Goal: Navigation & Orientation: Find specific page/section

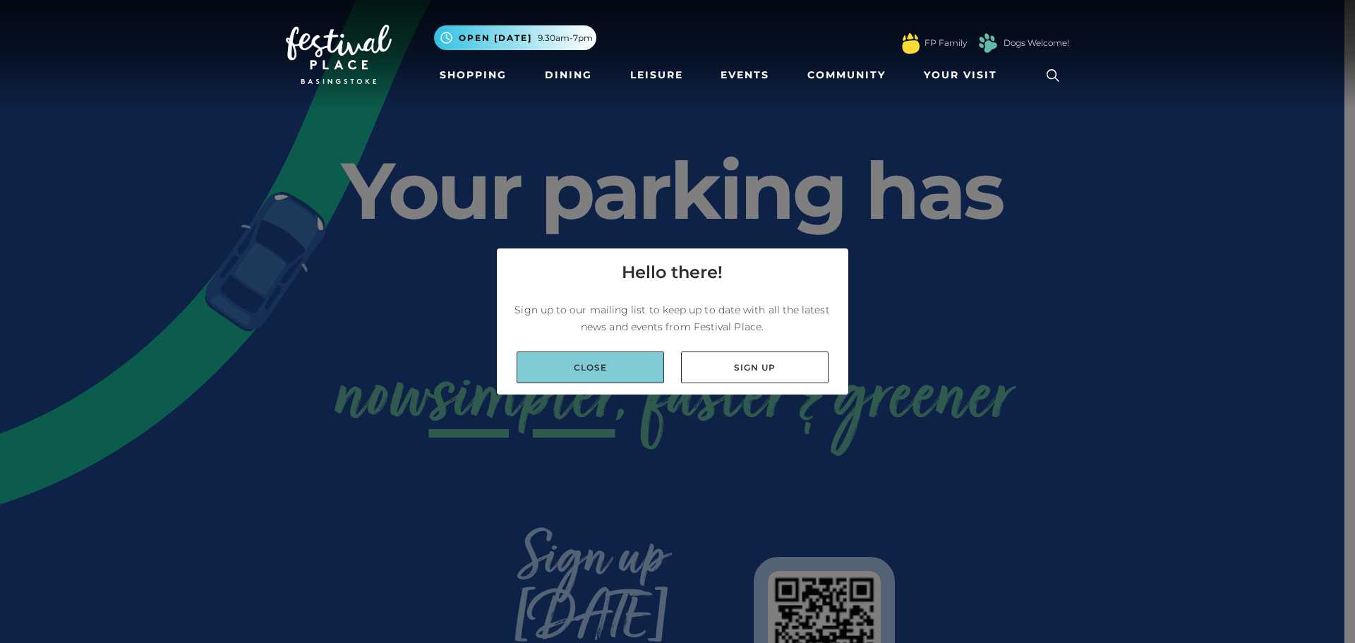
click at [638, 376] on link "Close" at bounding box center [590, 367] width 147 height 32
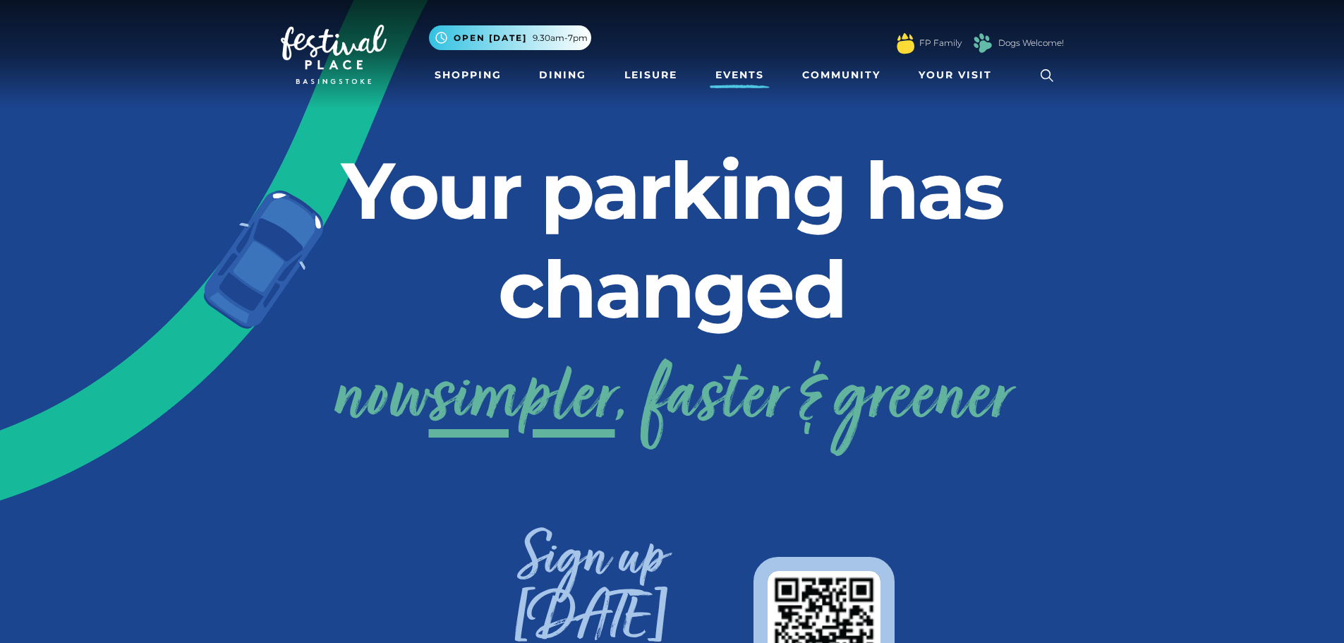
click at [736, 72] on link "Events" at bounding box center [740, 75] width 60 height 26
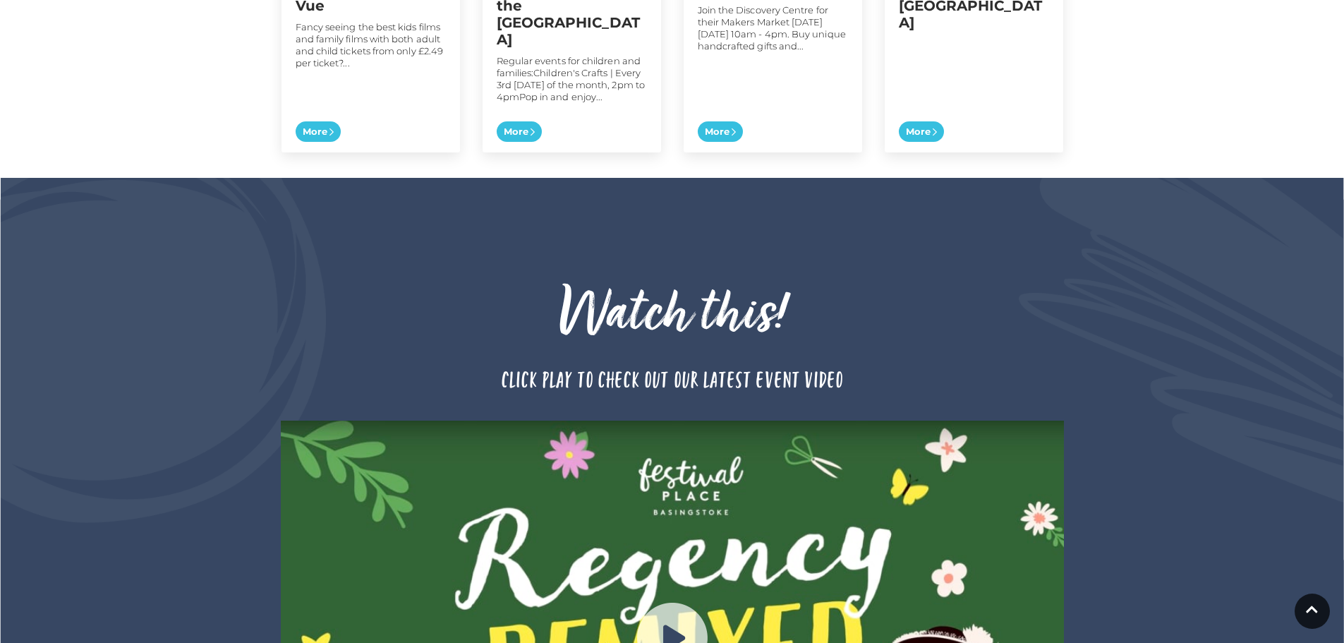
scroll to position [1341, 0]
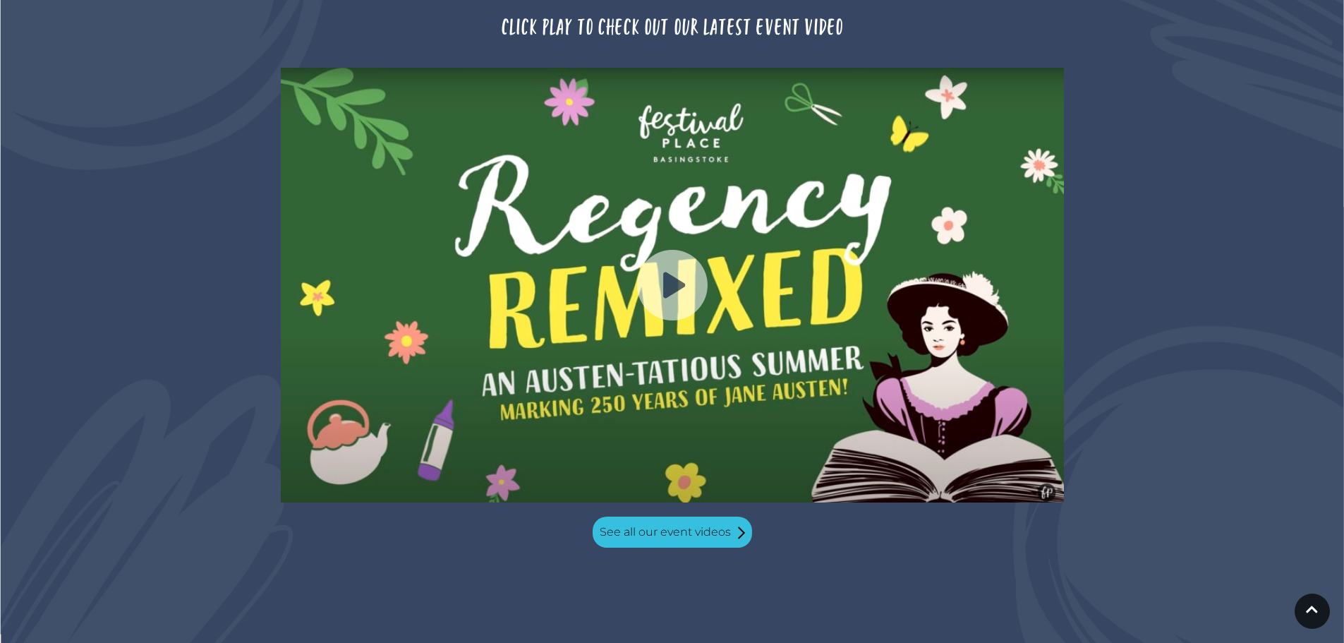
click at [686, 255] on img at bounding box center [672, 285] width 71 height 71
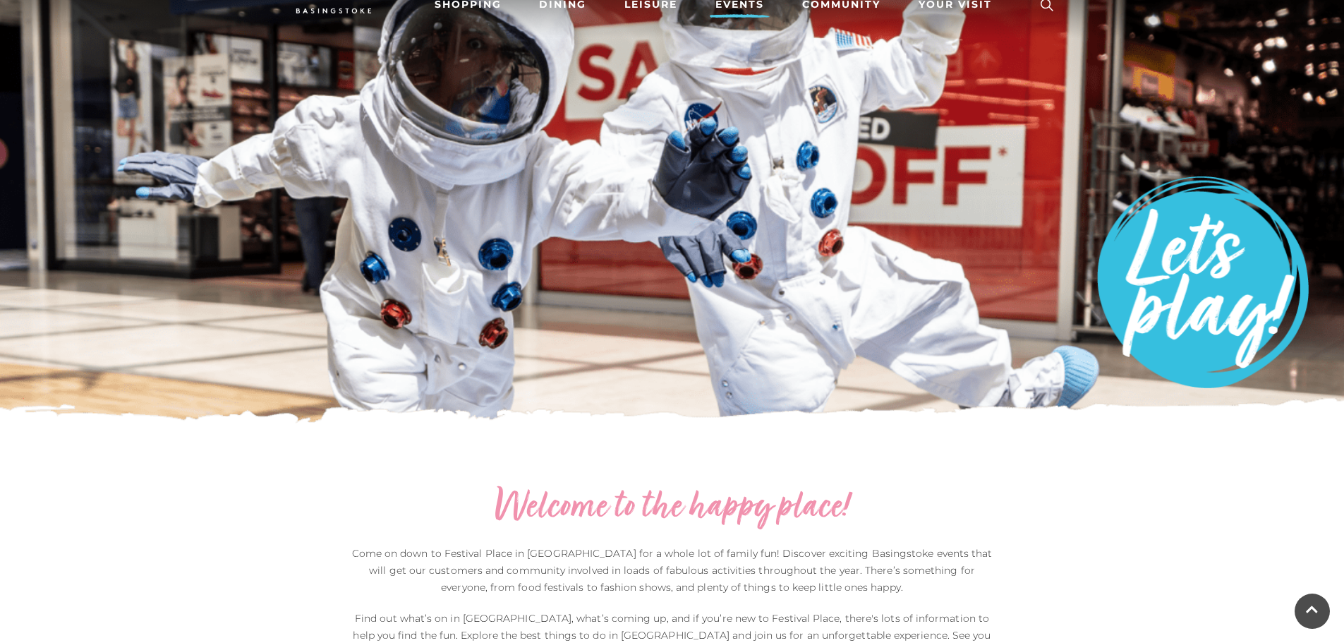
scroll to position [0, 0]
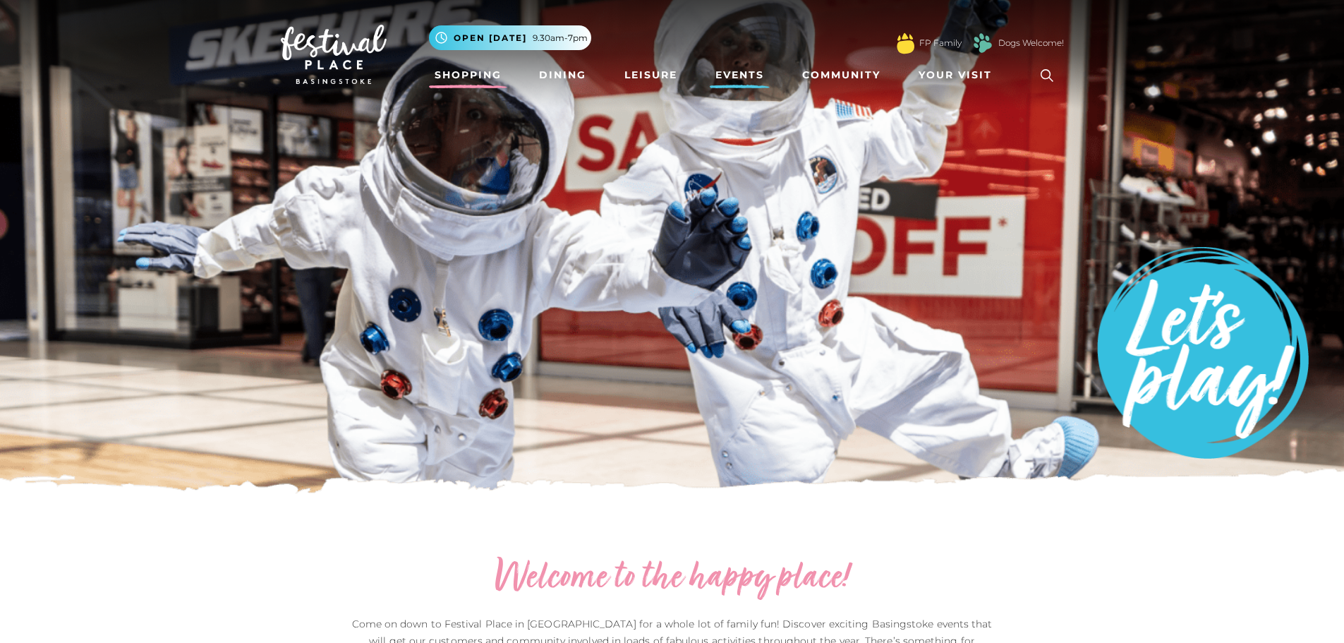
click at [476, 83] on link "Shopping" at bounding box center [468, 75] width 78 height 26
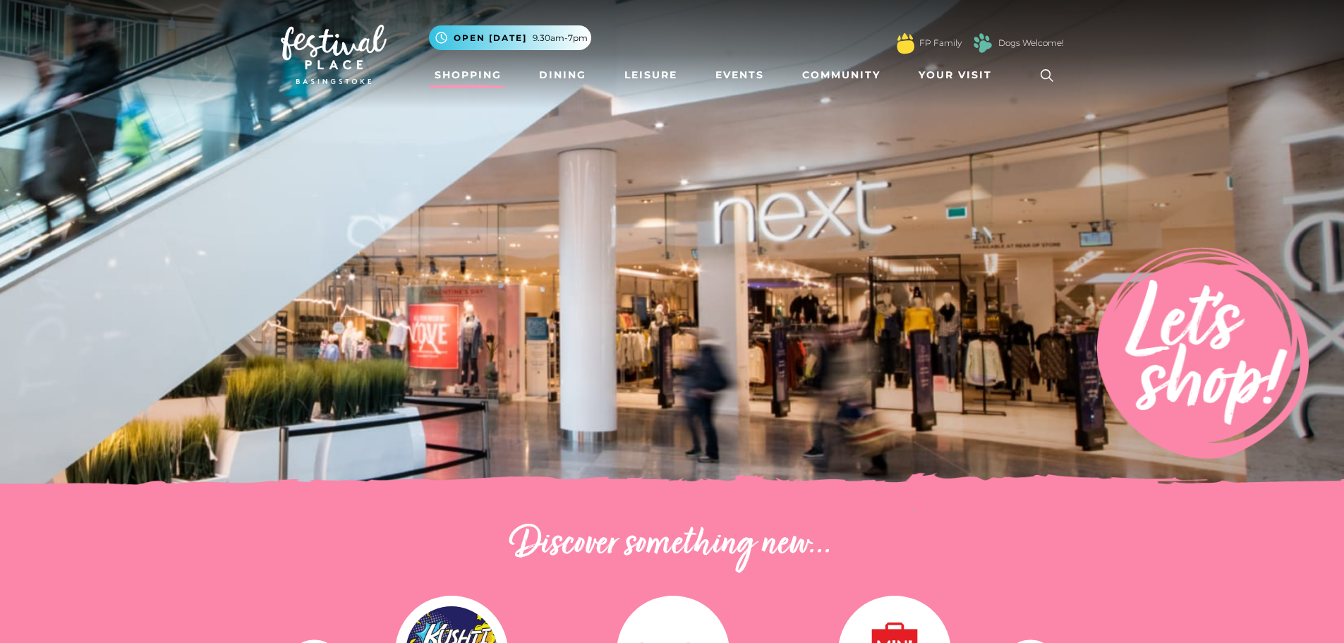
click at [843, 61] on li "Community" at bounding box center [842, 75] width 90 height 32
click at [848, 72] on link "Community" at bounding box center [842, 75] width 90 height 26
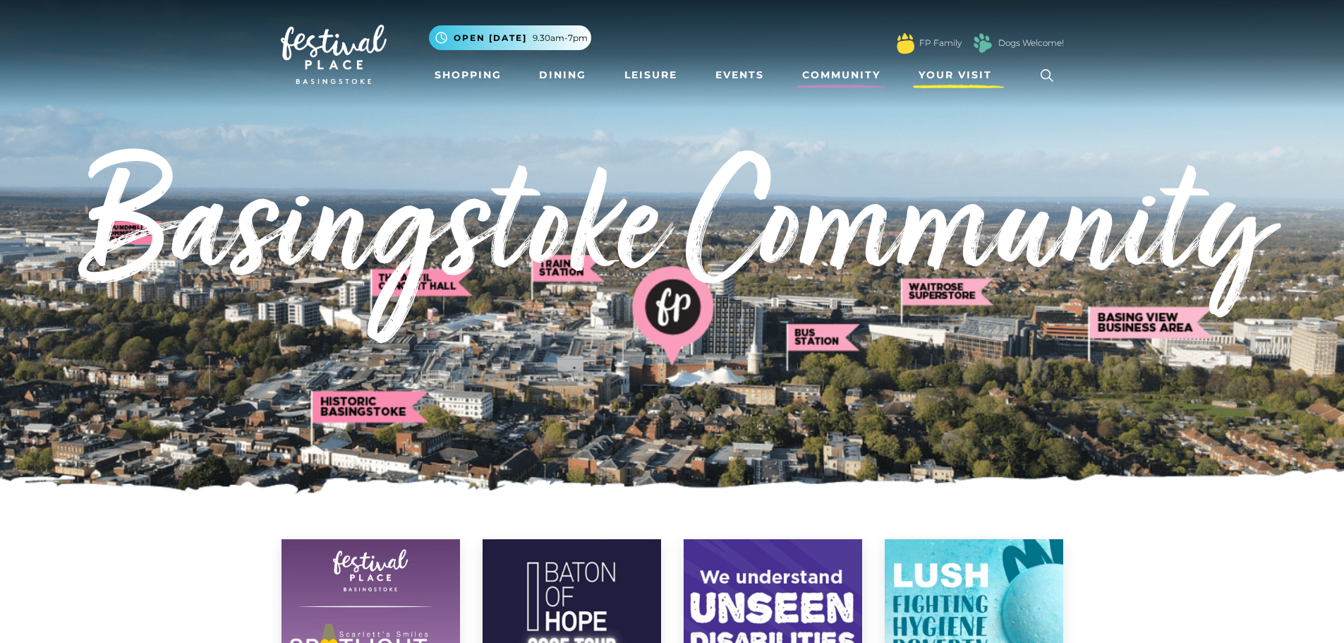
click at [979, 68] on span "Your Visit" at bounding box center [955, 75] width 73 height 15
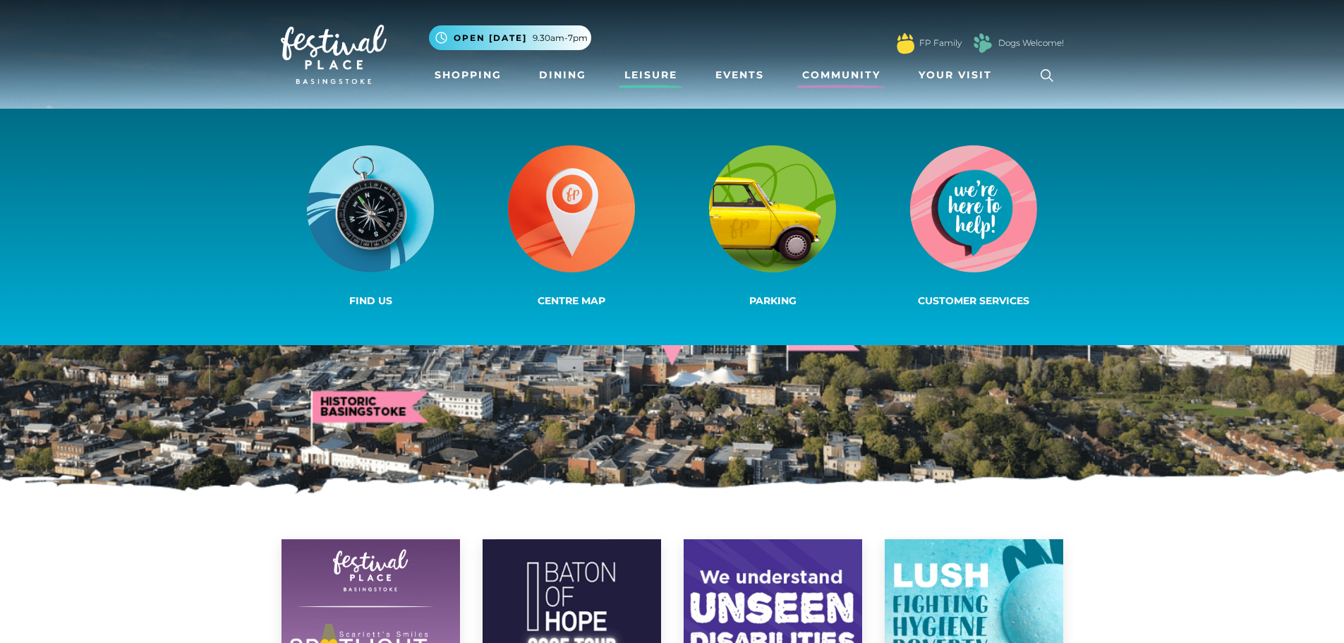
click at [662, 78] on link "Leisure" at bounding box center [651, 75] width 64 height 26
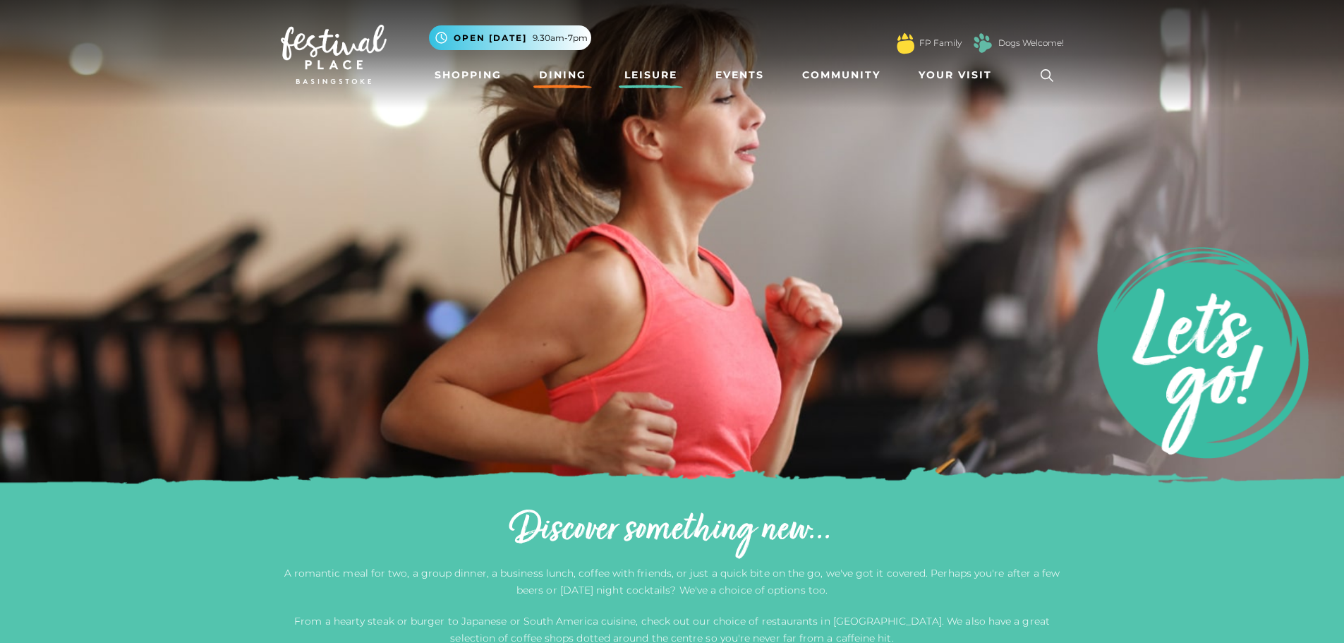
click at [574, 73] on link "Dining" at bounding box center [563, 75] width 59 height 26
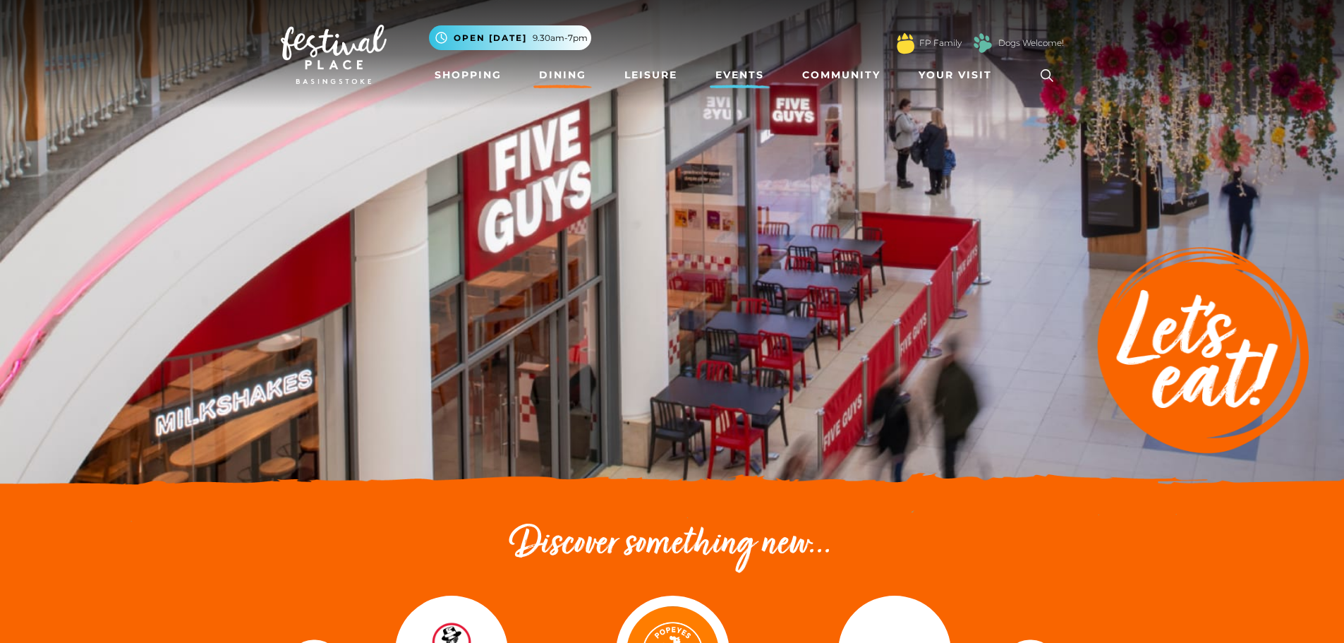
click at [731, 68] on link "Events" at bounding box center [740, 75] width 60 height 26
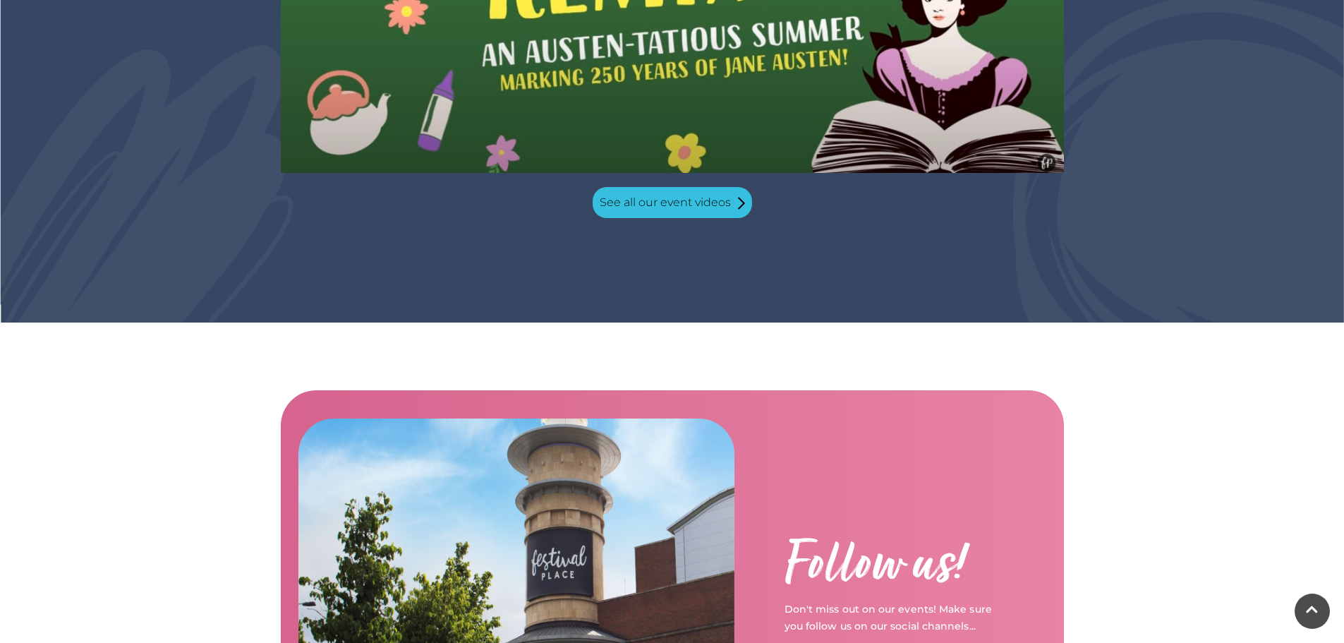
scroll to position [1976, 0]
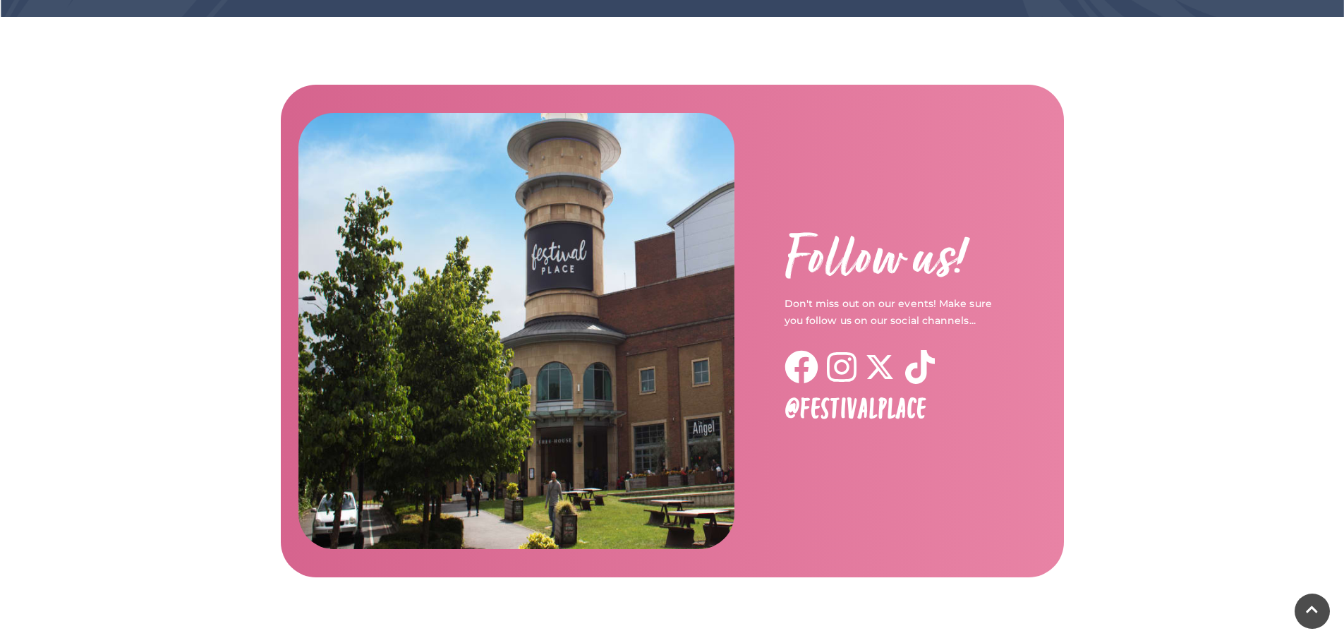
click at [845, 352] on icon at bounding box center [842, 367] width 30 height 30
click at [912, 350] on icon at bounding box center [920, 367] width 30 height 34
click at [846, 352] on icon at bounding box center [842, 367] width 30 height 30
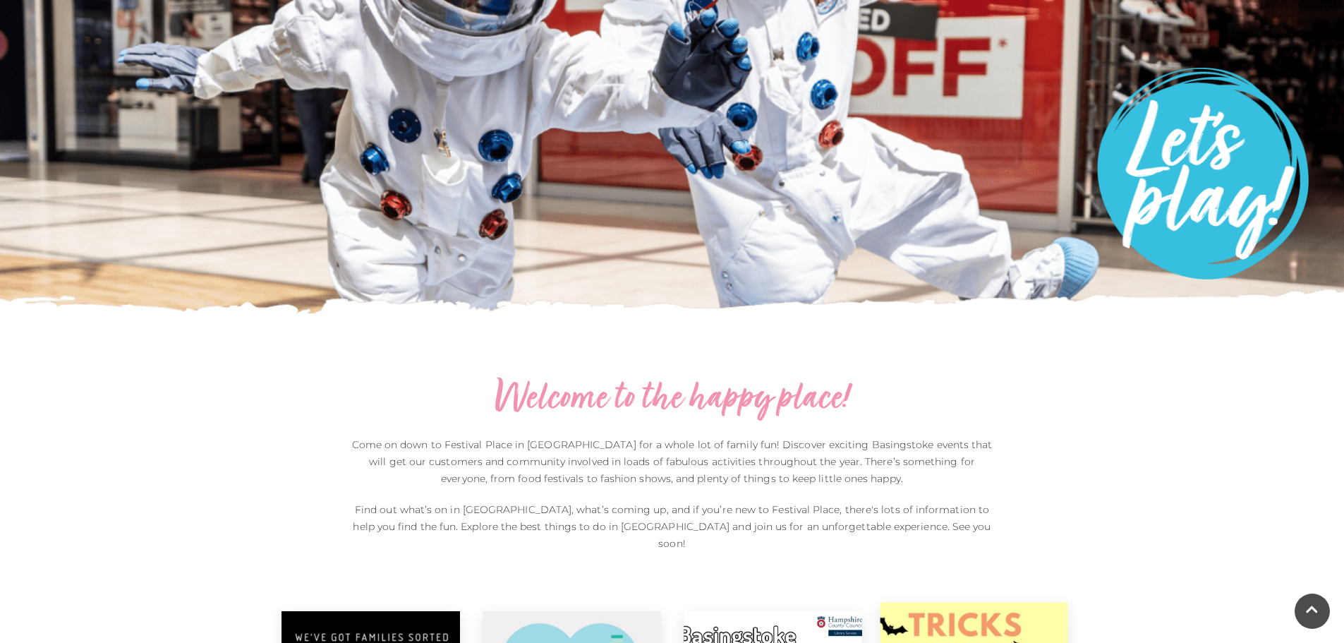
scroll to position [0, 0]
